Goal: Information Seeking & Learning: Learn about a topic

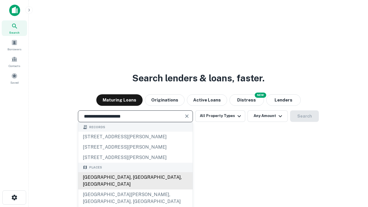
click at [135, 189] on div "[GEOGRAPHIC_DATA], [GEOGRAPHIC_DATA], [GEOGRAPHIC_DATA]" at bounding box center [135, 180] width 114 height 17
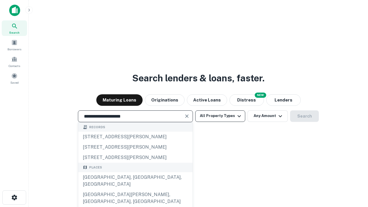
click at [220, 116] on button "All Property Types" at bounding box center [220, 115] width 50 height 11
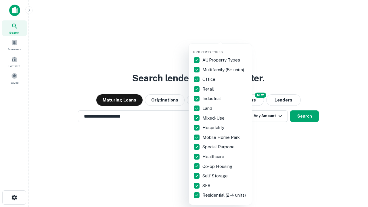
type input "**********"
click at [225, 48] on button "button" at bounding box center [224, 48] width 63 height 0
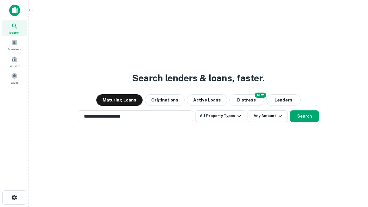
scroll to position [9, 0]
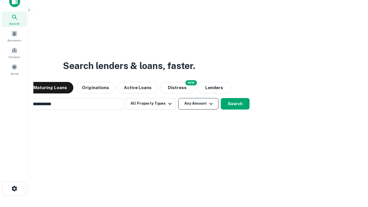
click at [178, 98] on button "Any Amount" at bounding box center [198, 103] width 40 height 11
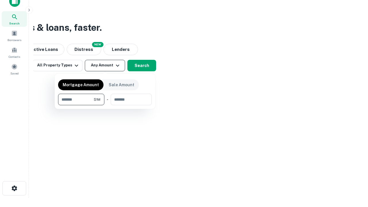
type input "*******"
click at [105, 105] on button "button" at bounding box center [105, 105] width 94 height 0
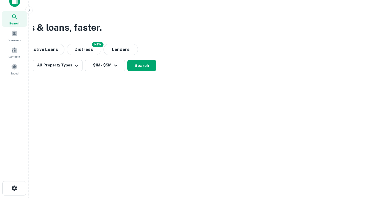
scroll to position [3, 106]
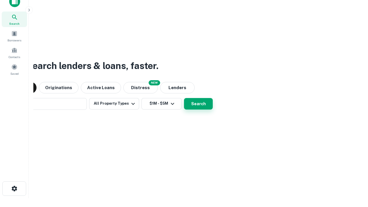
click at [184, 98] on button "Search" at bounding box center [198, 103] width 29 height 11
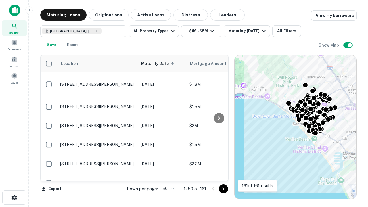
click at [167, 188] on body "Search Borrowers Contacts Saved Maturing Loans Originations Active Loans Distre…" at bounding box center [184, 103] width 368 height 207
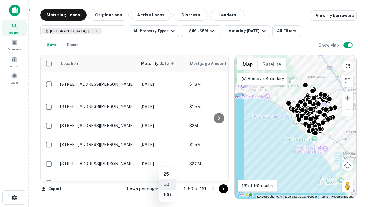
click at [167, 174] on li "25" at bounding box center [167, 174] width 17 height 10
